Goal: Task Accomplishment & Management: Manage account settings

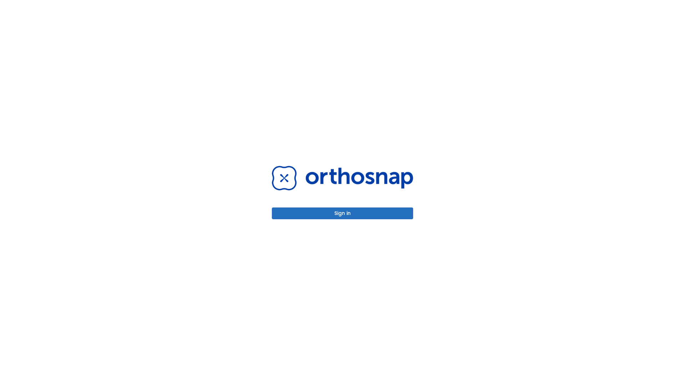
click at [342, 213] on button "Sign in" at bounding box center [342, 214] width 141 height 12
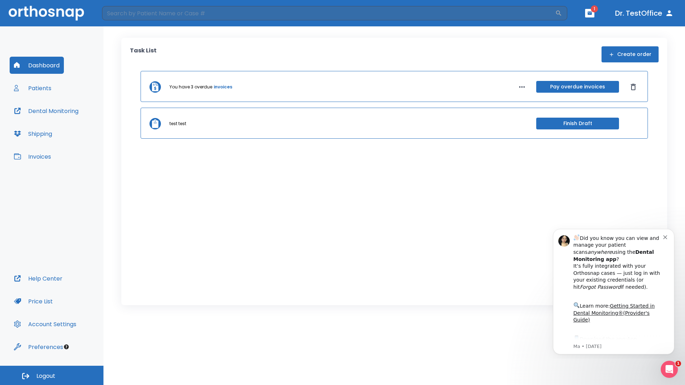
click at [52, 375] on span "Logout" at bounding box center [45, 376] width 19 height 8
